Goal: Find specific page/section: Find specific page/section

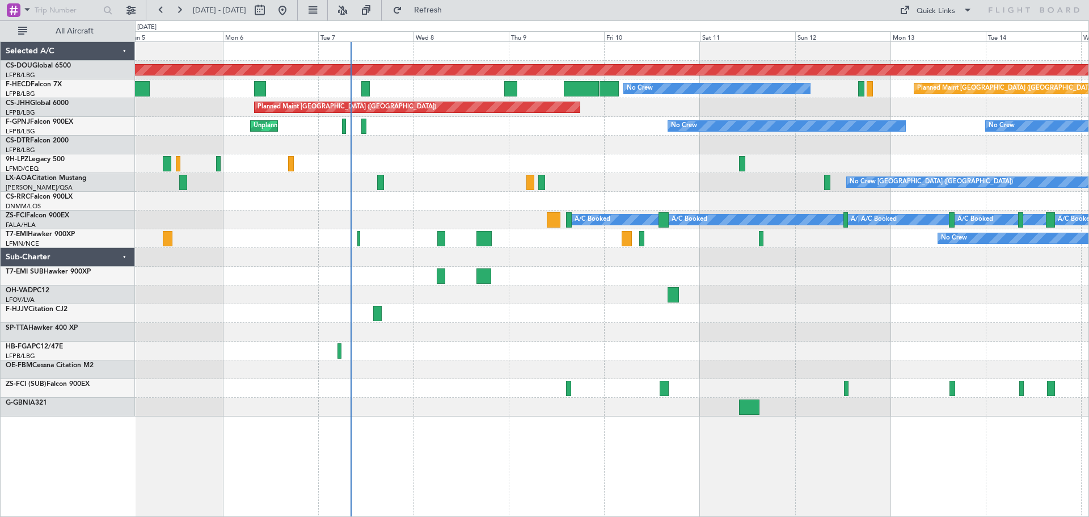
click at [535, 211] on div "Planned Maint London ([GEOGRAPHIC_DATA]) No Crew Planned Maint [GEOGRAPHIC_DATA…" at bounding box center [611, 229] width 953 height 374
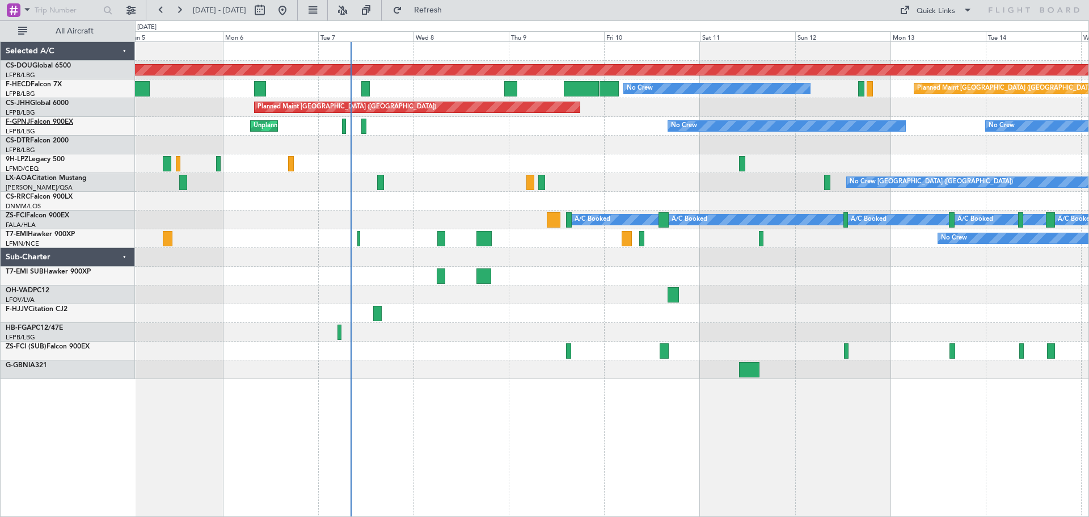
click at [43, 119] on link "F-GPNJ Falcon 900EX" at bounding box center [39, 122] width 67 height 7
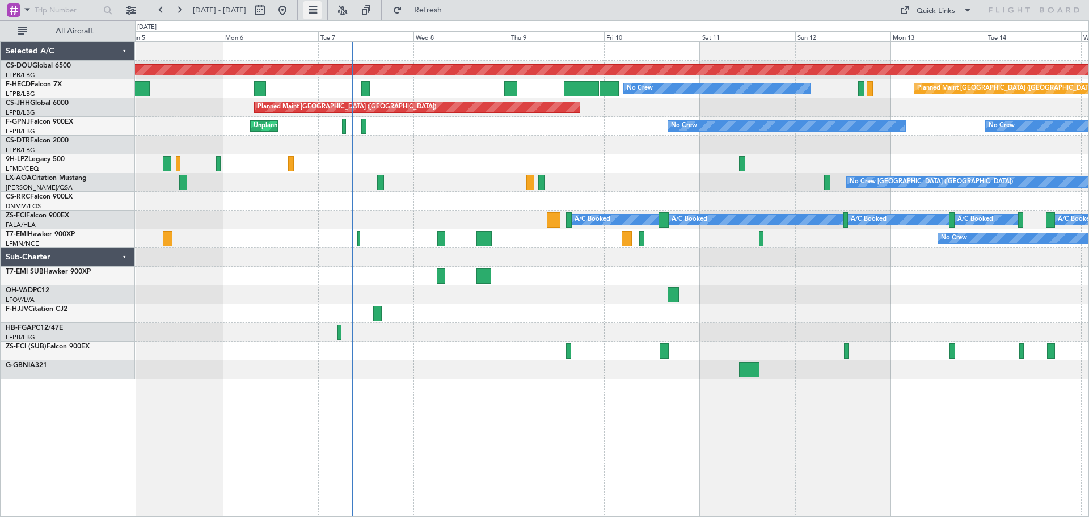
click at [321, 7] on button at bounding box center [312, 10] width 18 height 18
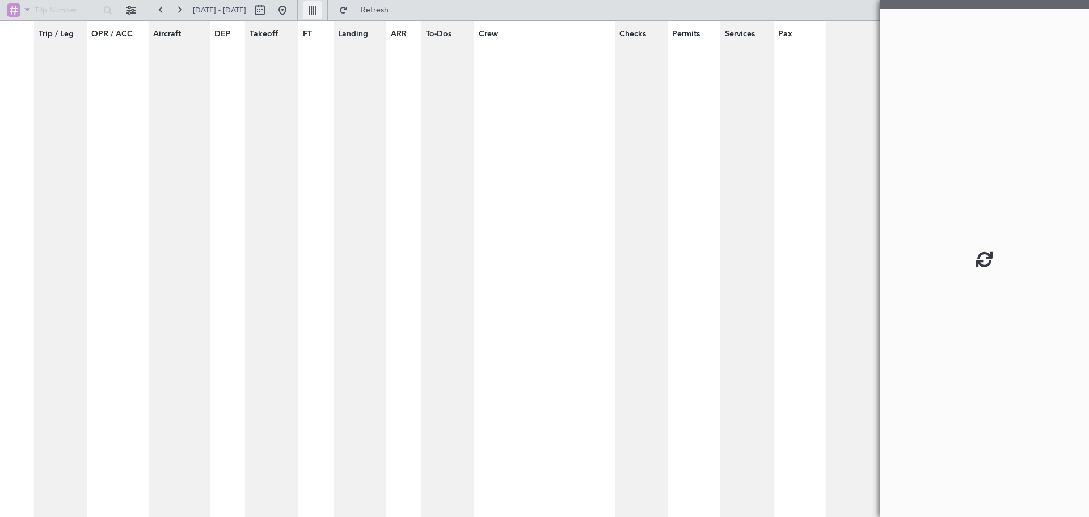
click at [321, 6] on button at bounding box center [312, 10] width 18 height 18
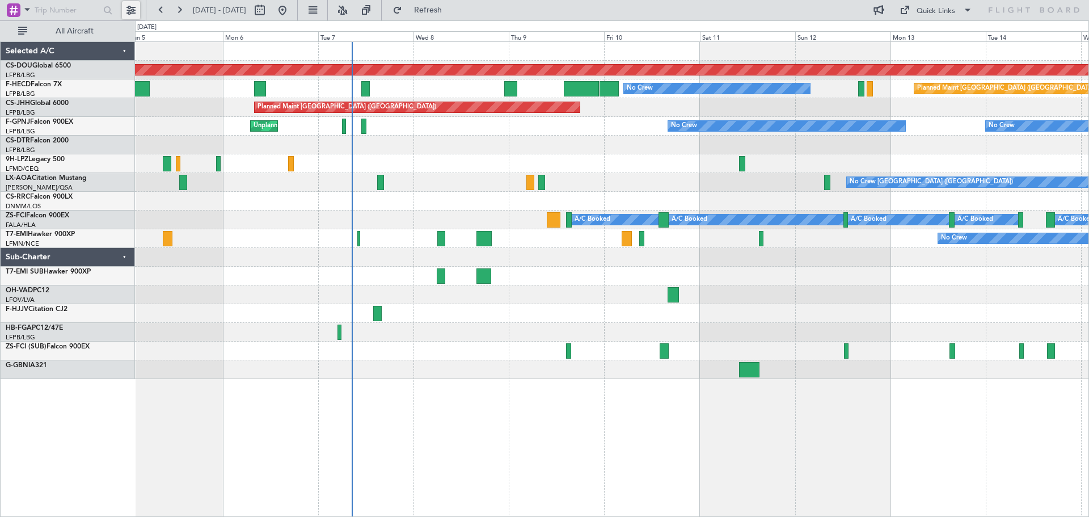
click at [129, 12] on button at bounding box center [131, 10] width 18 height 18
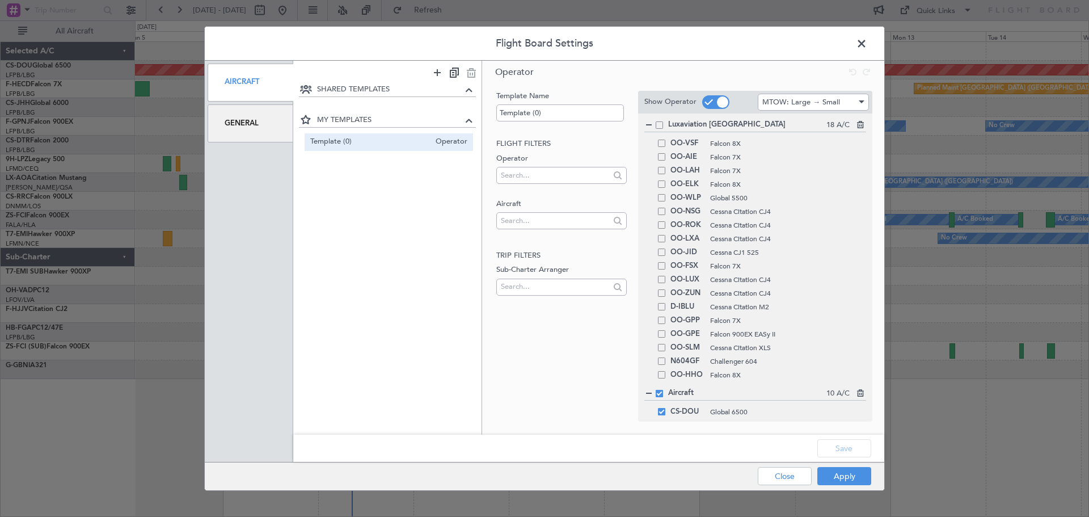
click at [663, 133] on div "Luxaviation [GEOGRAPHIC_DATA] 18 A/C OO-VSF Falcon 8X OO-AIE Falcon 7X OO-LAH F…" at bounding box center [755, 250] width 222 height 263
click at [663, 124] on div "Luxaviation [GEOGRAPHIC_DATA] 18 A/C" at bounding box center [755, 125] width 222 height 12
click at [664, 131] on div "Luxaviation [GEOGRAPHIC_DATA] 18 A/C OO-VSF Falcon 8X OO-AIE Falcon 7X OO-LAH F…" at bounding box center [755, 250] width 222 height 263
click at [662, 129] on div "Luxaviation [GEOGRAPHIC_DATA] 18 A/C" at bounding box center [755, 125] width 222 height 12
click at [658, 124] on span at bounding box center [658, 124] width 7 height 7
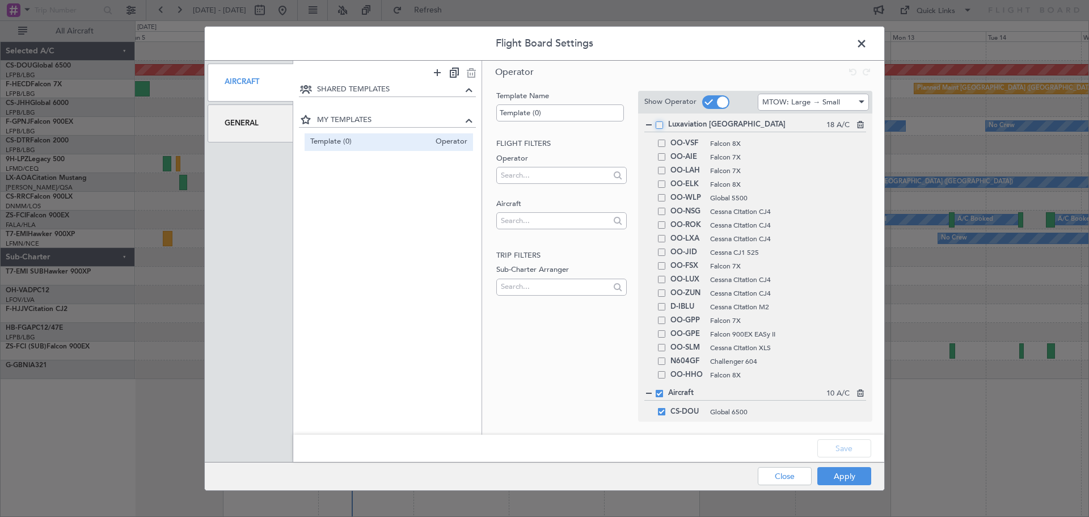
click at [663, 121] on input "checkbox" at bounding box center [663, 121] width 0 height 0
click at [840, 478] on button "Apply" at bounding box center [844, 476] width 54 height 18
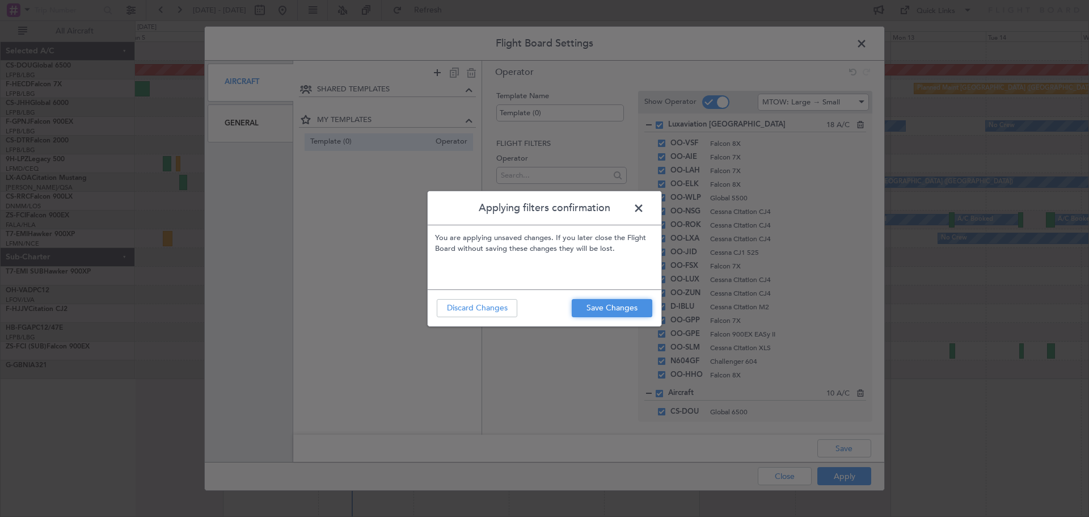
click at [622, 306] on button "Save Changes" at bounding box center [612, 308] width 81 height 18
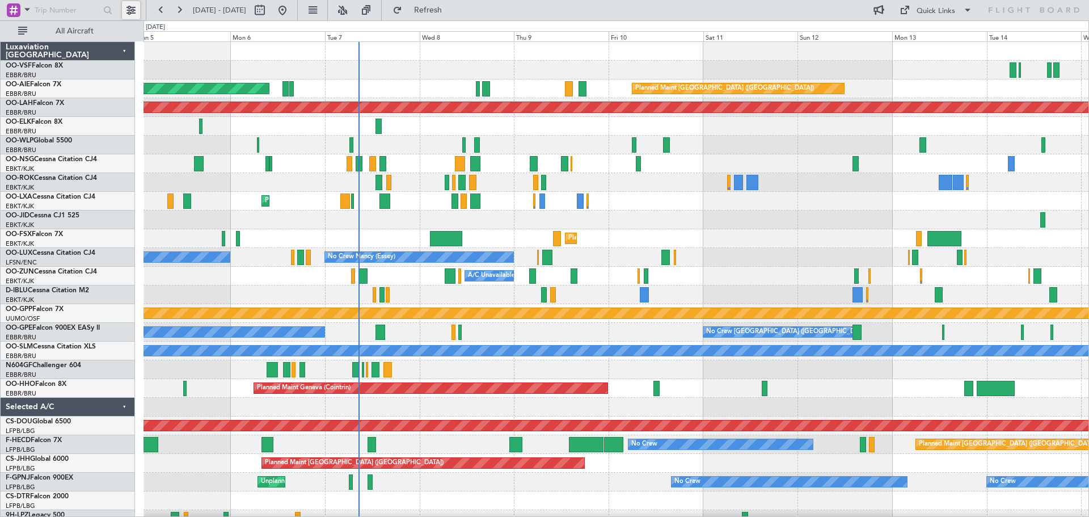
click at [133, 12] on button at bounding box center [131, 10] width 18 height 18
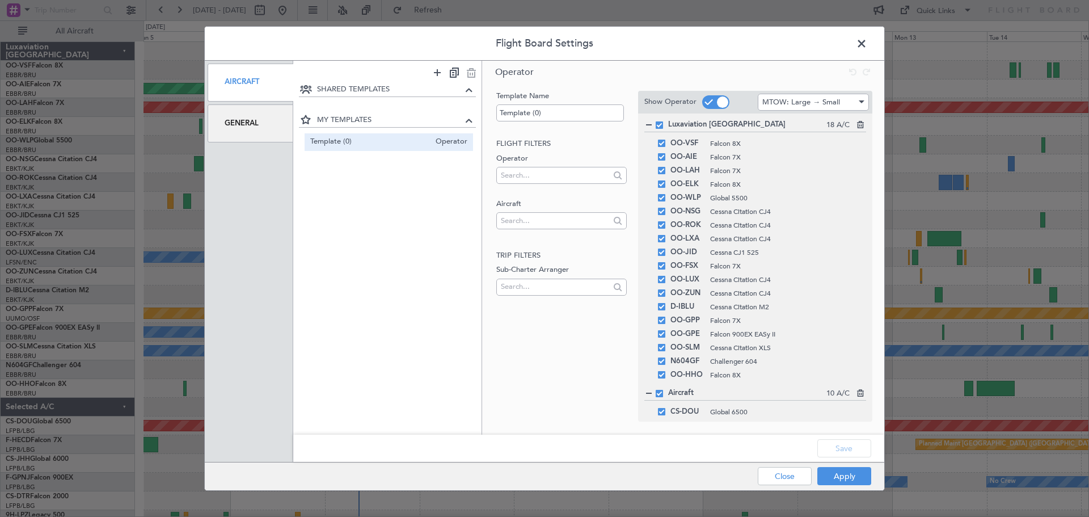
click at [659, 125] on span at bounding box center [658, 124] width 7 height 7
click at [663, 121] on input "checkbox" at bounding box center [663, 121] width 0 height 0
click at [837, 468] on button "Apply" at bounding box center [844, 476] width 54 height 18
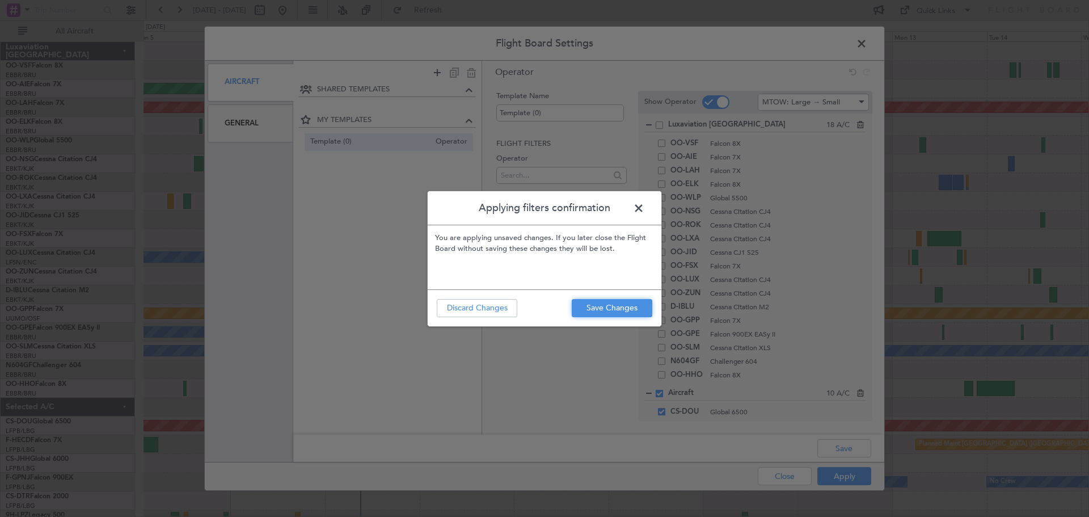
click at [628, 304] on button "Save Changes" at bounding box center [612, 308] width 81 height 18
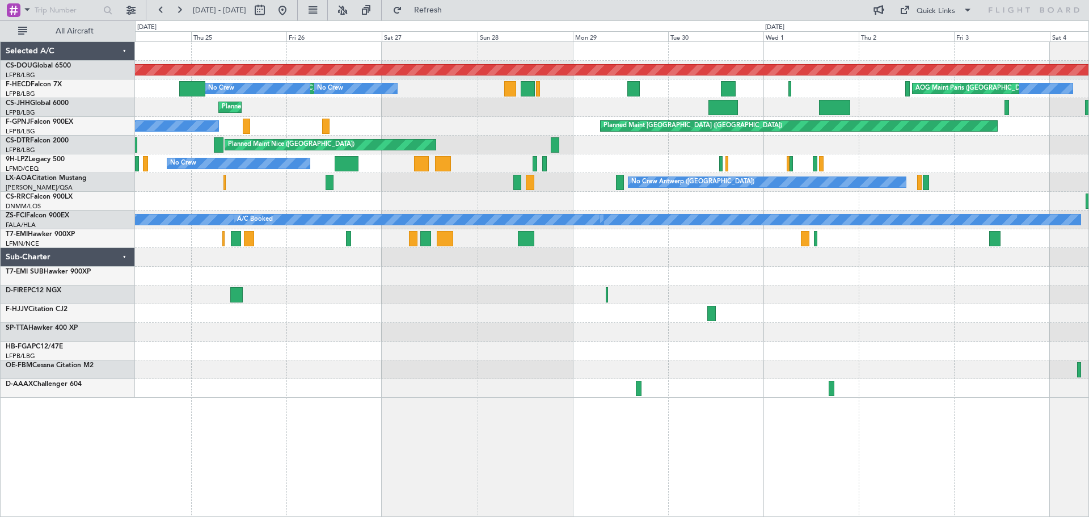
click at [770, 375] on div at bounding box center [611, 369] width 953 height 19
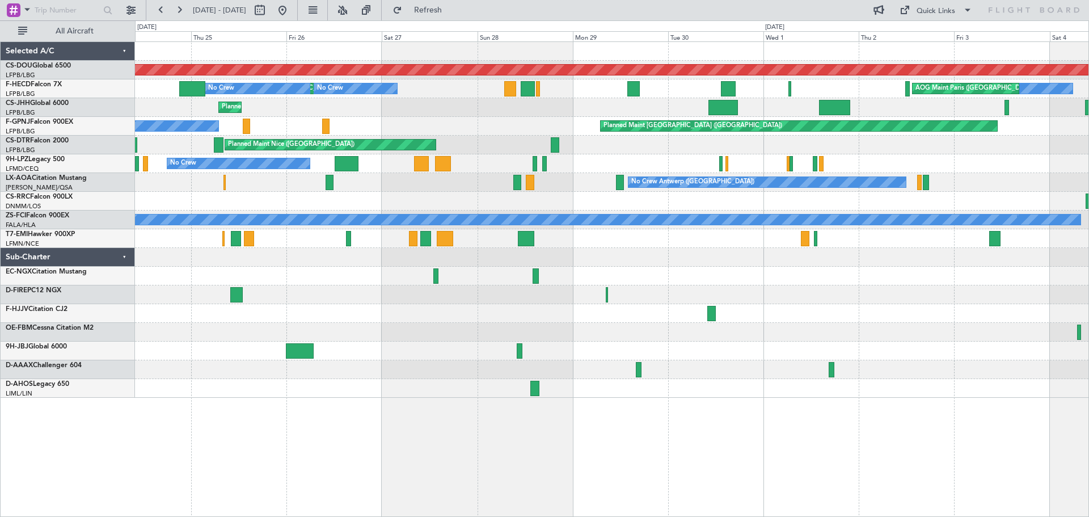
click at [420, 364] on div at bounding box center [611, 369] width 953 height 19
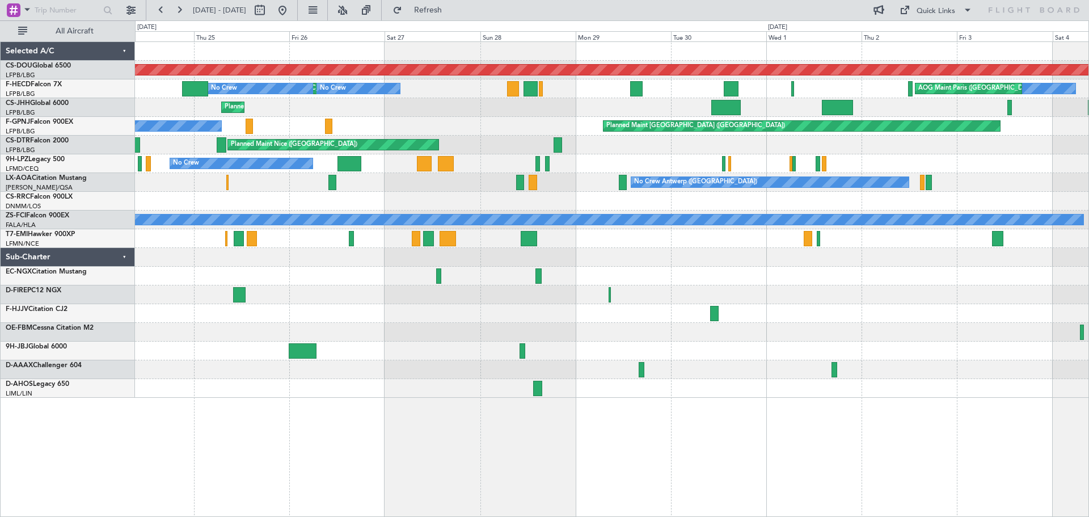
click at [421, 379] on div at bounding box center [611, 388] width 953 height 19
